Goal: Transaction & Acquisition: Register for event/course

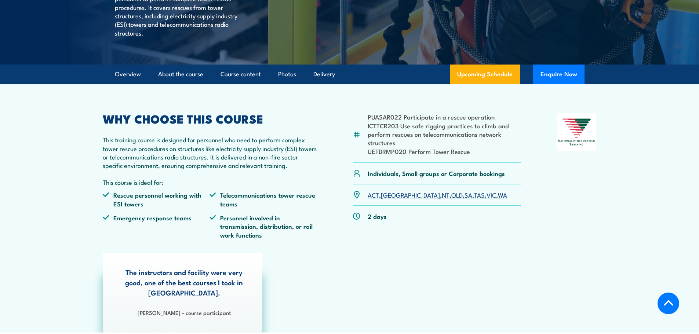
scroll to position [73, 0]
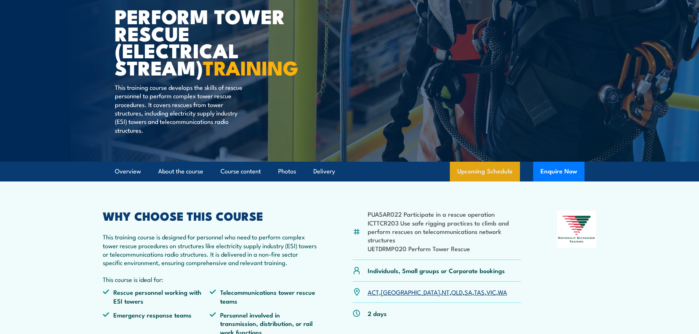
click at [493, 182] on link "Upcoming Schedule" at bounding box center [485, 172] width 70 height 20
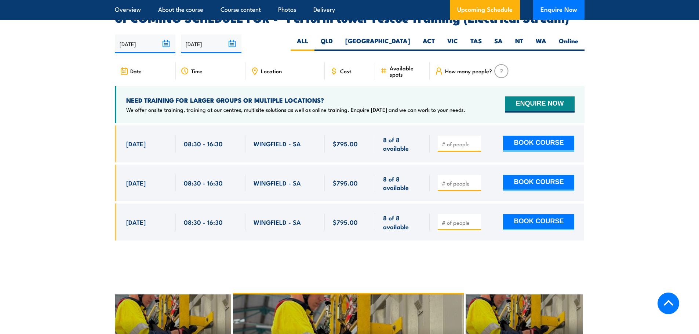
scroll to position [1280, 0]
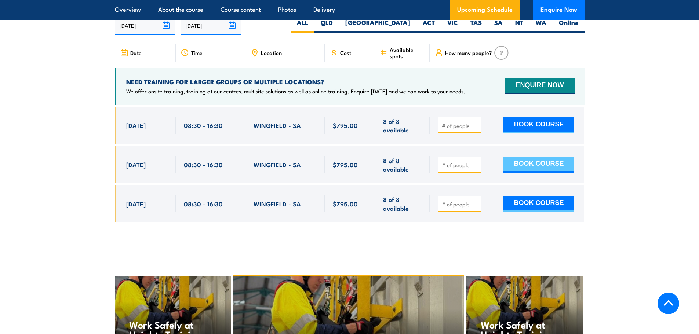
click at [538, 171] on button "BOOK COURSE" at bounding box center [538, 165] width 71 height 16
click at [475, 167] on span at bounding box center [459, 164] width 38 height 8
type input "1"
click at [475, 169] on input "1" at bounding box center [460, 164] width 37 height 7
click at [534, 173] on button "BOOK COURSE" at bounding box center [538, 165] width 71 height 16
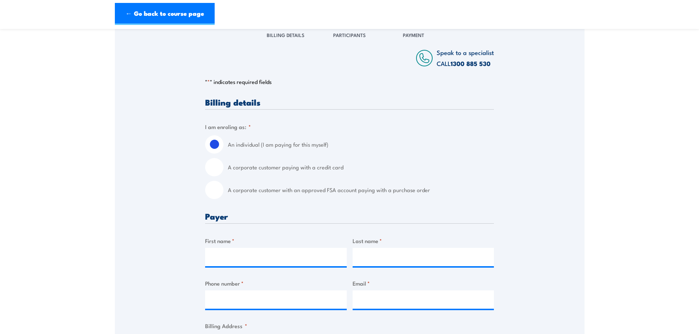
scroll to position [110, 0]
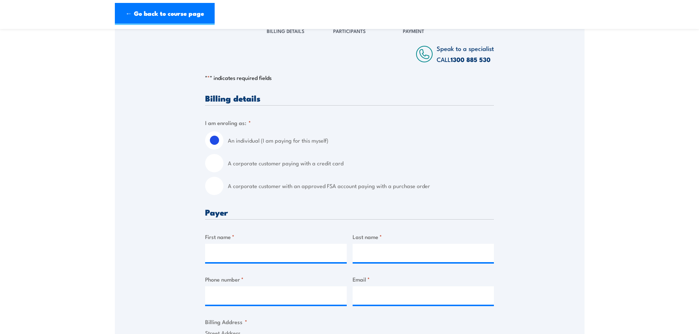
click at [208, 168] on input "A corporate customer paying with a credit card" at bounding box center [214, 163] width 18 height 18
radio input "true"
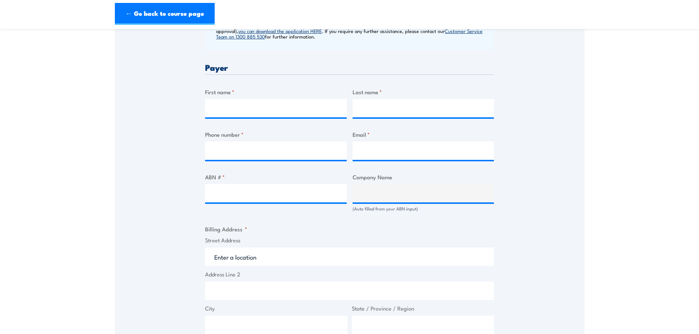
scroll to position [330, 0]
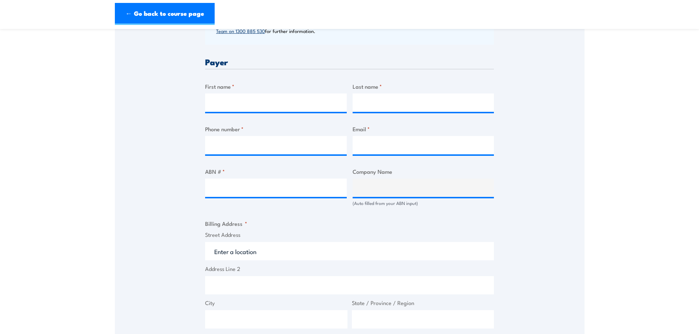
click at [237, 98] on div "First name *" at bounding box center [276, 97] width 142 height 30
click at [242, 106] on input "First name *" at bounding box center [276, 103] width 142 height 18
type input "Richard"
type input "Drane"
type input "0475882442"
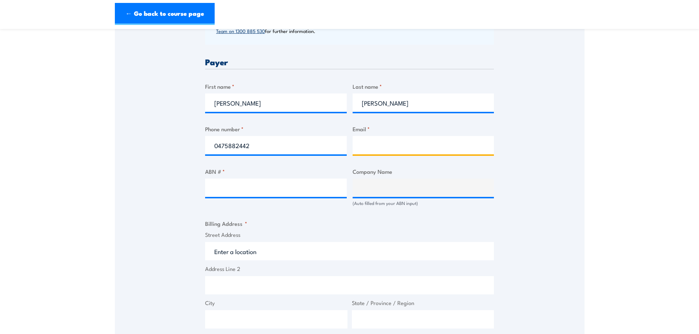
type input "rdrane@tisg.com.au"
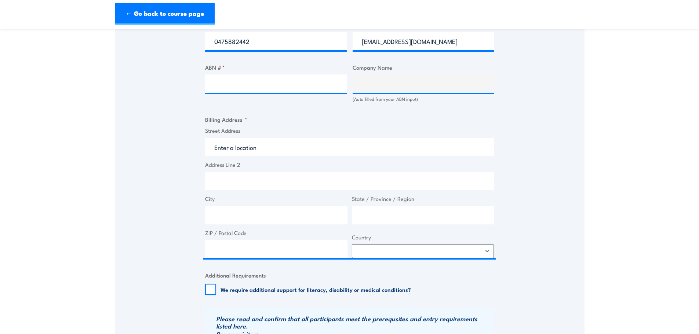
scroll to position [440, 0]
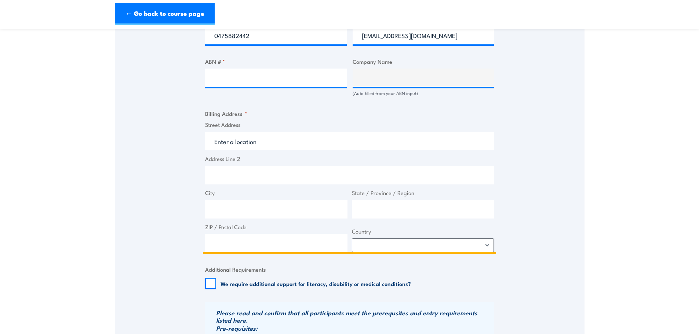
click at [219, 150] on input "Street Address" at bounding box center [349, 141] width 289 height 18
click at [235, 147] on input "Street Address" at bounding box center [349, 141] width 289 height 18
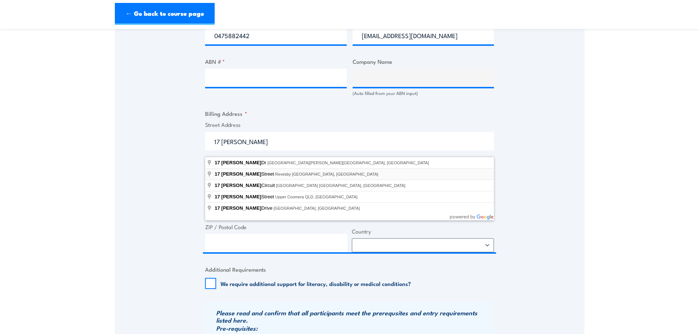
type input "17 Fitzpatrick Street, Revesby NSW, Australia"
type input "17 Fitzpatrick St"
type input "Revesby"
type input "New South Wales"
type input "2212"
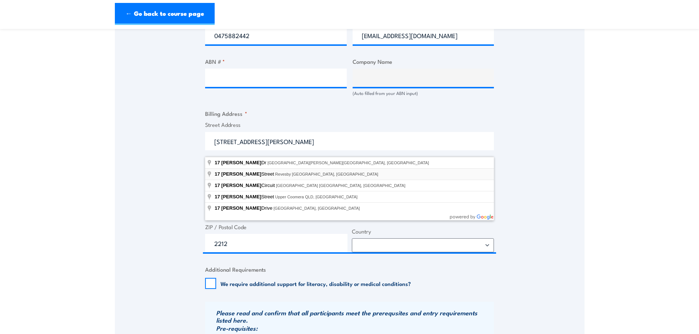
select select "Australia"
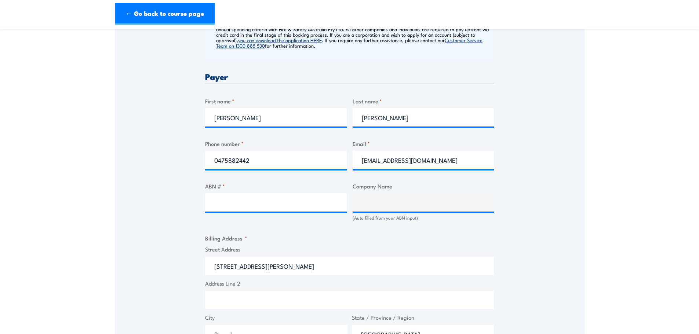
scroll to position [330, 0]
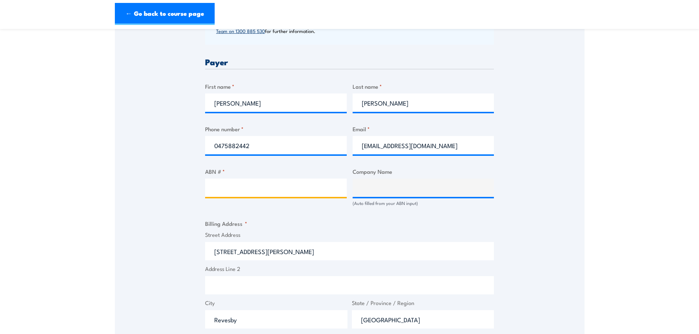
click at [237, 196] on input "ABN # *" at bounding box center [276, 188] width 142 height 18
paste input "30 169 307 742"
type input "30 169 307 742"
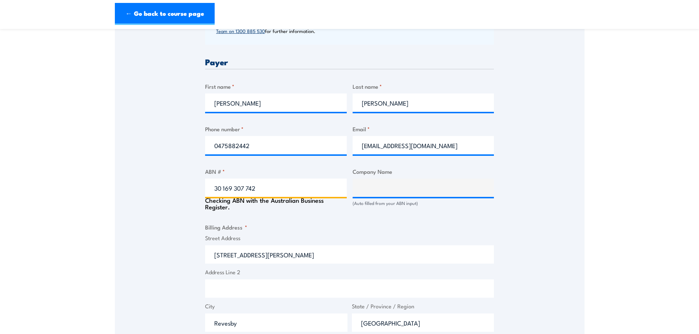
type input "TITANIUM SERVICES GROUP PTY LTD"
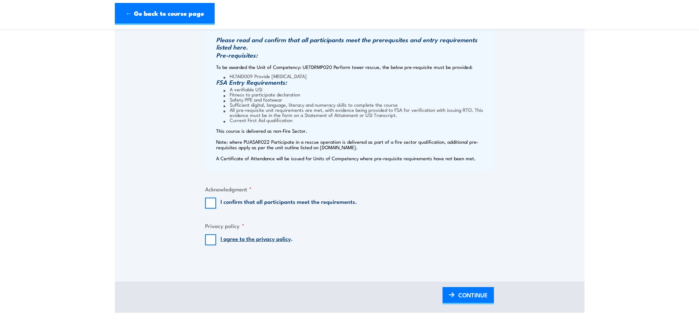
scroll to position [734, 0]
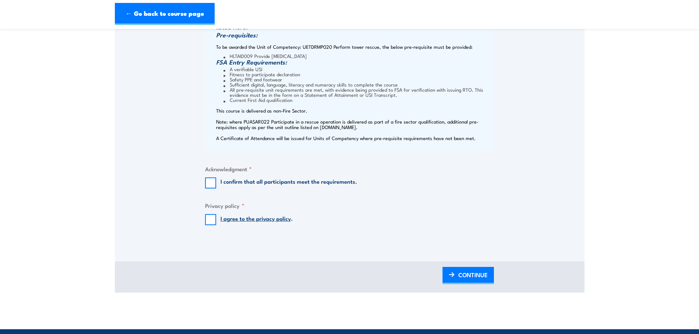
type input "30 169 307 742"
click at [211, 189] on input "I confirm that all participants meet the requirements." at bounding box center [210, 183] width 11 height 11
checkbox input "true"
click at [213, 225] on input "I agree to the privacy policy ." at bounding box center [210, 219] width 11 height 11
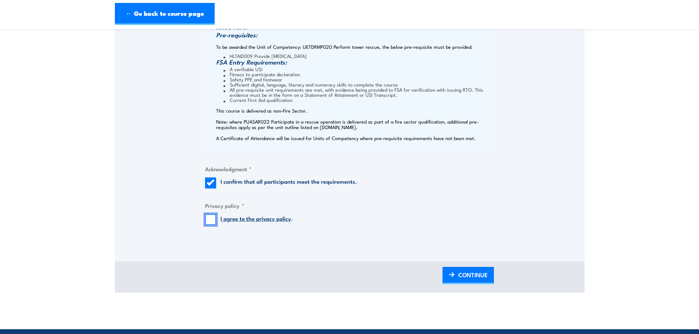
checkbox input "true"
click at [459, 282] on span "CONTINUE" at bounding box center [472, 274] width 29 height 19
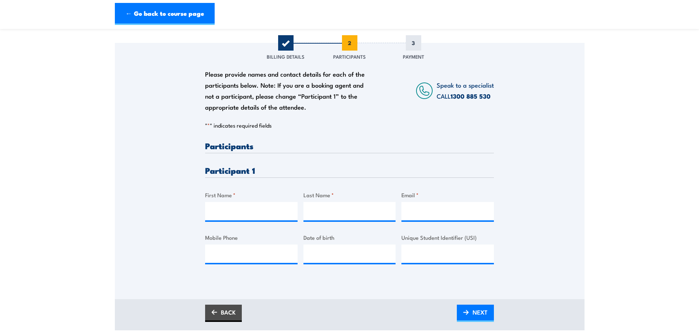
scroll to position [110, 0]
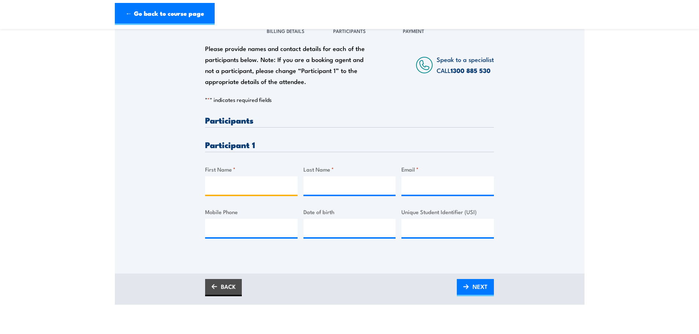
click at [248, 190] on input "First Name *" at bounding box center [251, 185] width 92 height 18
click at [239, 191] on input "SEan Latimer" at bounding box center [251, 185] width 92 height 18
click at [240, 192] on input "SEan Latimer" at bounding box center [251, 185] width 92 height 18
type input "Sean"
click at [227, 21] on div "← Go back to course page" at bounding box center [350, 14] width 470 height 22
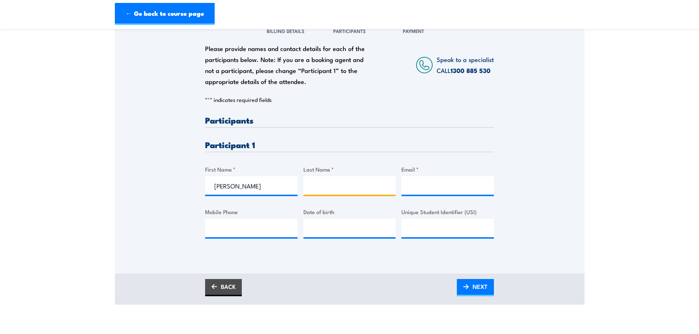
click at [336, 184] on input "Last Name *" at bounding box center [349, 185] width 92 height 18
paste input "Latimer"
type input "Latimer"
click at [438, 193] on input "Email *" at bounding box center [447, 185] width 92 height 18
type input "s"
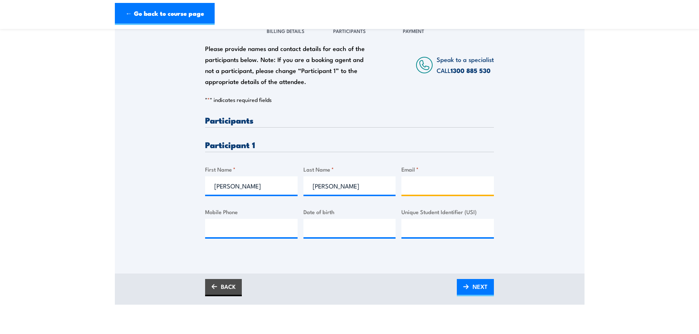
click at [425, 189] on input "Email *" at bounding box center [447, 185] width 92 height 18
paste input "slatimer@tisg.com.au"
type input "slatimer@tisg.com.au"
click at [253, 237] on input "Mobile Phone" at bounding box center [251, 228] width 92 height 18
paste input "0417657138"
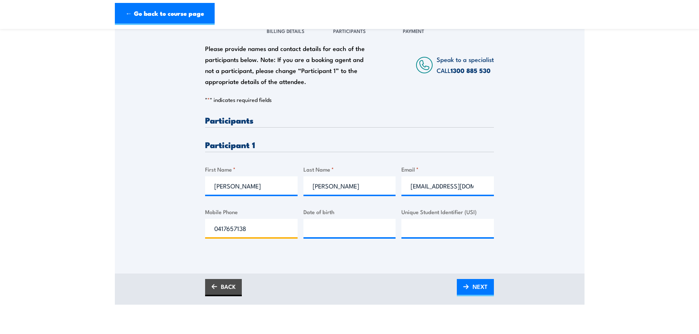
type input "0417657138"
type input "__/__/____"
click at [324, 231] on input "__/__/____" at bounding box center [349, 228] width 92 height 18
type input "__/__/____"
drag, startPoint x: 332, startPoint y: 232, endPoint x: 343, endPoint y: 235, distance: 11.3
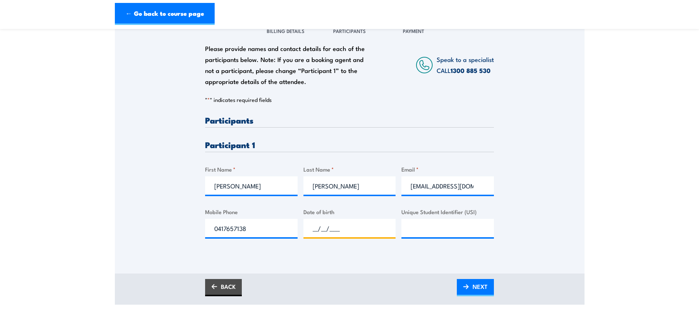
click at [333, 233] on input "__/__/____" at bounding box center [349, 228] width 92 height 18
type input "31/12/1984"
click at [477, 292] on span "NEXT" at bounding box center [479, 286] width 15 height 19
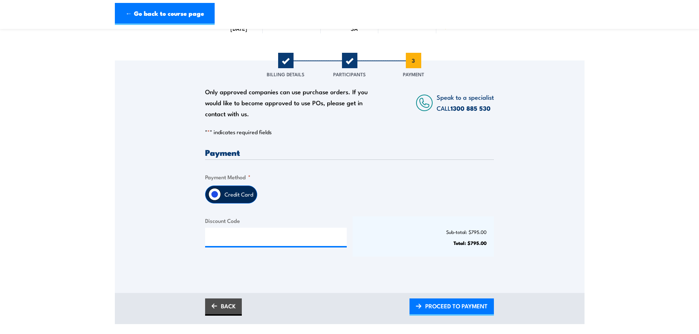
scroll to position [73, 0]
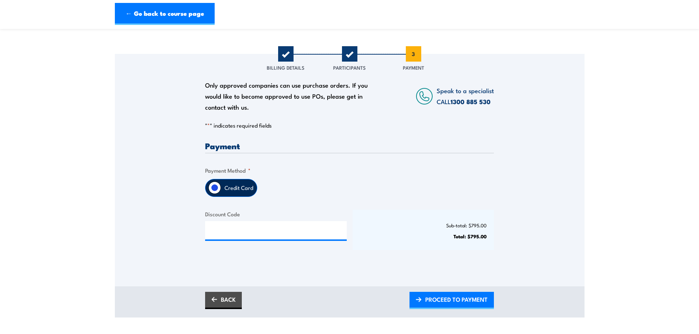
click at [230, 194] on label "Credit Card" at bounding box center [239, 187] width 36 height 17
click at [221, 194] on input "Credit Card" at bounding box center [214, 188] width 12 height 12
click at [454, 306] on span "PROCEED TO PAYMENT" at bounding box center [456, 299] width 62 height 19
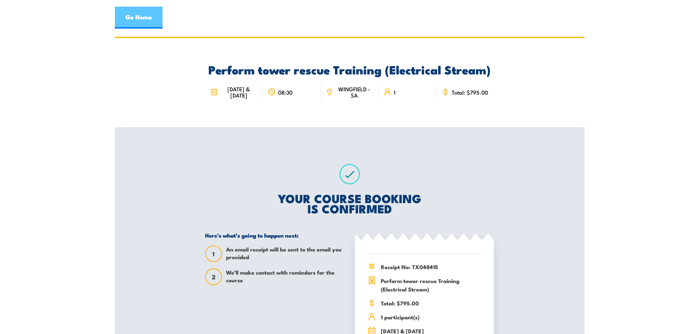
click at [134, 19] on link "Go Home" at bounding box center [139, 18] width 48 height 22
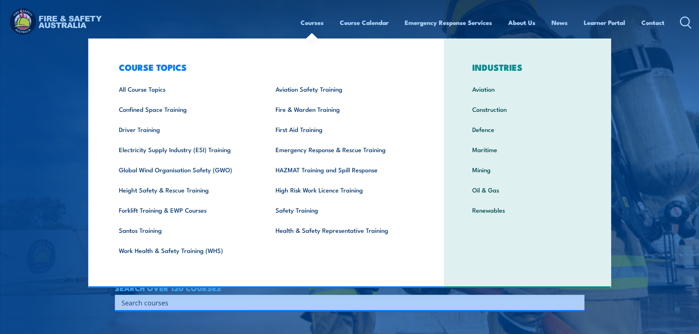
click at [314, 24] on link "Courses" at bounding box center [311, 22] width 23 height 19
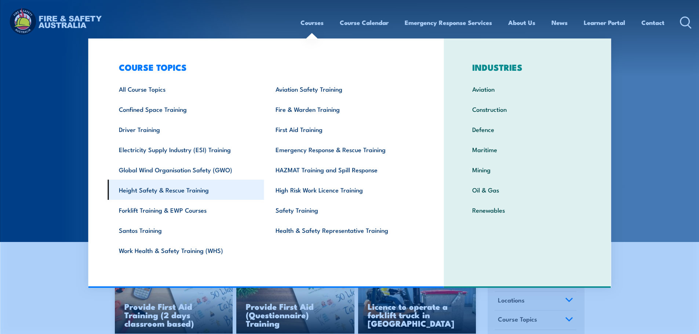
click at [161, 193] on link "Height Safety & Rescue Training" at bounding box center [185, 190] width 157 height 20
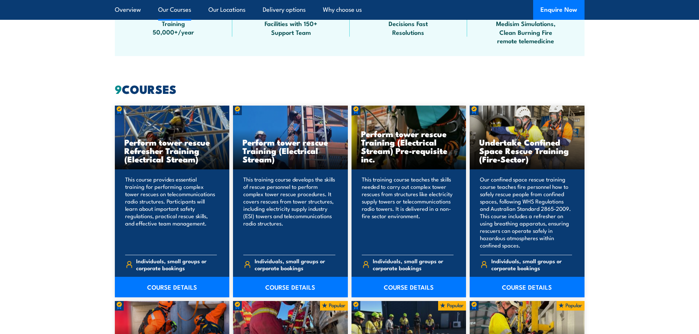
scroll to position [514, 0]
